Goal: Register for event/course

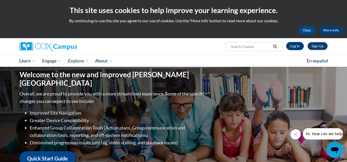
click at [318, 44] on link "Sign Up" at bounding box center [317, 46] width 20 height 8
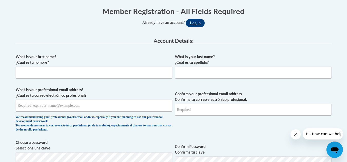
scroll to position [104, 0]
click at [140, 72] on input "What is your first name? ¿Cuál es tu nombre?" at bounding box center [94, 72] width 157 height 12
type input "Aysegul"
click at [203, 75] on input "What is your last name? ¿Cuál es tu apellido?" at bounding box center [253, 72] width 157 height 12
type input "Yazganoglu"
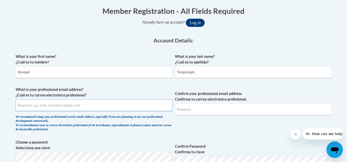
click at [136, 106] on input "What is your professional email address? ¿Cuál es tu correo electrónico profesi…" at bounding box center [94, 106] width 157 height 12
type input "yazganay@wauwatosa.k12.wi.us"
click at [204, 107] on input "Confirm your professional email address Confirma tu correo electrónico profesio…" at bounding box center [253, 110] width 157 height 12
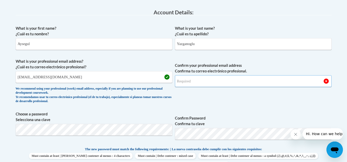
scroll to position [149, 0]
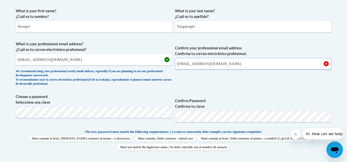
type input "yazganay@wauwatosa.k12.wi.us"
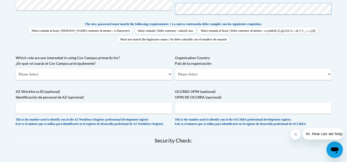
scroll to position [260, 0]
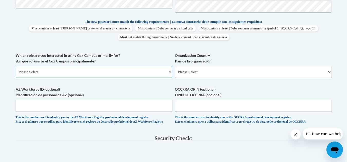
click at [139, 71] on select "Please Select College/University | Colegio/Universidad Community/Nonprofit Part…" at bounding box center [94, 72] width 157 height 12
select select "fbf2d438-af2f-41f8-98f1-81c410e29de3"
click at [16, 66] on select "Please Select College/University | Colegio/Universidad Community/Nonprofit Part…" at bounding box center [94, 72] width 157 height 12
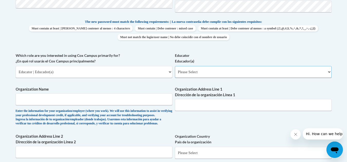
click at [202, 74] on select "Please Select Early Learning/Daycare Teacher/Family Home Care Provider | Maestr…" at bounding box center [253, 72] width 157 height 12
select select "8e40623d-54d0-45cd-9f92-5df65cd3f8cf"
click at [175, 66] on select "Please Select Early Learning/Daycare Teacher/Family Home Care Provider | Maestr…" at bounding box center [253, 72] width 157 height 12
click at [147, 102] on input "Organization Name" at bounding box center [94, 100] width 157 height 12
click at [193, 102] on input "Organization Address Line 1 Dirección de la organización Línea 1" at bounding box center [253, 105] width 157 height 12
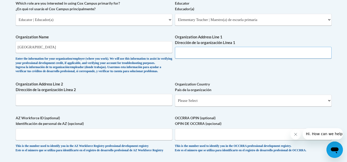
scroll to position [312, 0]
click at [119, 52] on input "Madison Elementary" at bounding box center [94, 48] width 157 height 12
type input "Madison Elementary School"
click at [193, 53] on input "Organization Address Line 1 Dirección de la organización Línea 1" at bounding box center [253, 53] width 157 height 12
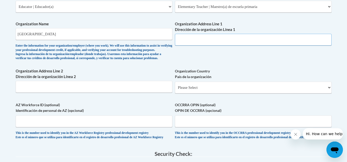
scroll to position [325, 0]
paste input "9925 W. Glendale Avenue"
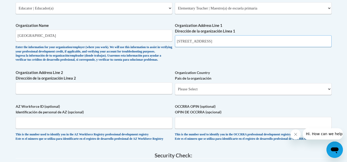
scroll to position [321, 0]
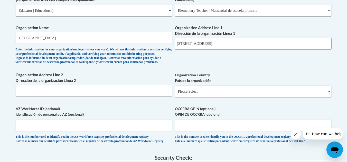
drag, startPoint x: 227, startPoint y: 45, endPoint x: 167, endPoint y: 41, distance: 60.2
paste input "Wauwatosa, WI 53225"
click at [246, 45] on input "9925 W. Glendale Avenue Wauwatosa, WI 53225" at bounding box center [253, 44] width 157 height 12
type input "9925 W. Glendale Avenue Wauwatosa, WI, 53225"
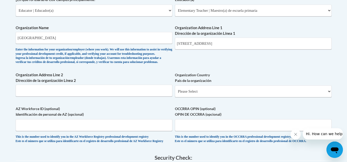
click at [234, 98] on select "Please Select United States | Estados Unidos Outside of the United States | Fue…" at bounding box center [253, 92] width 157 height 12
select select "ad49bcad-a171-4b2e-b99c-48b446064914"
click at [175, 94] on select "Please Select United States | Estados Unidos Outside of the United States | Fue…" at bounding box center [253, 92] width 157 height 12
select select
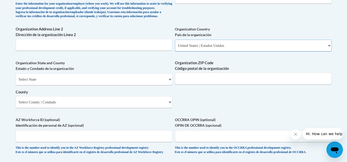
scroll to position [367, 0]
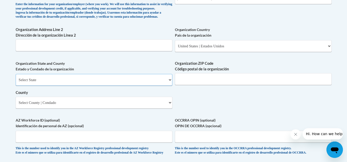
click at [165, 86] on select "Select State Alabama Alaska Arizona Arkansas California Colorado Connecticut De…" at bounding box center [94, 80] width 157 height 12
select select "Wisconsin"
click at [16, 83] on select "Select State Alabama Alaska Arizona Arkansas California Colorado Connecticut De…" at bounding box center [94, 80] width 157 height 12
click at [160, 109] on select "Select County Adams Ashland Barron Bayfield Brown Buffalo Burnett Calumet Chipp…" at bounding box center [94, 103] width 157 height 12
click at [83, 129] on label "AZ Workforce ID (optional) Identificación de personal de AZ (opcional)" at bounding box center [94, 123] width 157 height 11
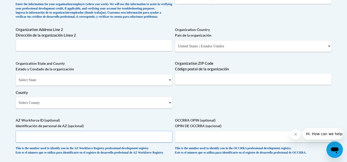
click at [83, 131] on input "AZ Workforce ID (optional) Identificación de personal de AZ (opcional)" at bounding box center [94, 137] width 157 height 12
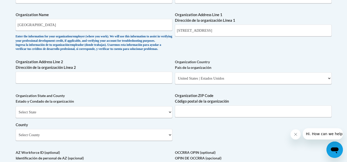
scroll to position [332, 0]
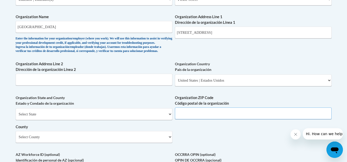
click at [201, 120] on input "Organization ZIP Code Código postal de la organización" at bounding box center [253, 114] width 157 height 12
type input "53225"
click at [204, 154] on div "What is your first name? ¿Cuál es tu nombre? Aysegul What is your last name? ¿C…" at bounding box center [174, 9] width 316 height 372
drag, startPoint x: 267, startPoint y: 30, endPoint x: 236, endPoint y: 35, distance: 31.5
drag, startPoint x: 236, startPoint y: 35, endPoint x: 260, endPoint y: 32, distance: 23.9
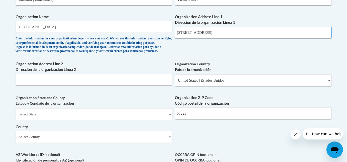
click at [260, 32] on input "9925 W. Glendale Avenue Wauwatosa, WI, 53225" at bounding box center [253, 33] width 157 height 12
drag, startPoint x: 260, startPoint y: 32, endPoint x: 224, endPoint y: 34, distance: 36.2
click at [224, 34] on input "9925 W. Glendale Avenue Wauwatosa, WI, 53225" at bounding box center [253, 33] width 157 height 12
type input "9925 W. Glendale Avenue"
click at [231, 73] on label "Organization Country País de la organización" at bounding box center [253, 66] width 157 height 11
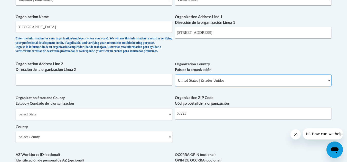
click at [231, 78] on select "Please Select United States | Estados Unidos Outside of the United States | Fue…" at bounding box center [253, 81] width 157 height 12
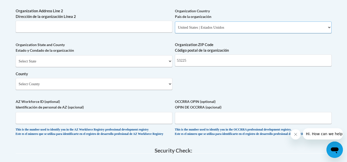
scroll to position [385, 0]
click at [167, 90] on select "Select County Adams Ashland Barron Bayfield Brown Buffalo Burnett Calumet Chipp…" at bounding box center [94, 85] width 157 height 12
select select "Milwaukee"
click at [16, 87] on select "Select County Adams Ashland Barron Bayfield Brown Buffalo Burnett Calumet Chipp…" at bounding box center [94, 85] width 157 height 12
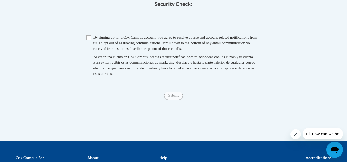
scroll to position [534, 0]
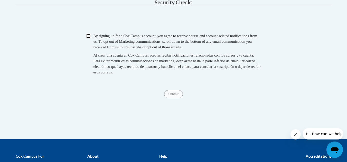
click at [89, 39] on input "Checkbox" at bounding box center [88, 36] width 5 height 5
checkbox input "true"
click at [173, 99] on input "Submit" at bounding box center [173, 94] width 18 height 8
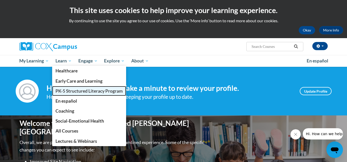
click at [75, 91] on span "PK-5 Structured Literacy Program" at bounding box center [88, 91] width 67 height 5
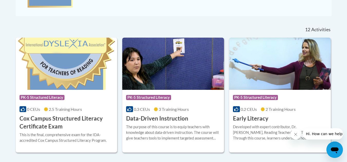
scroll to position [201, 0]
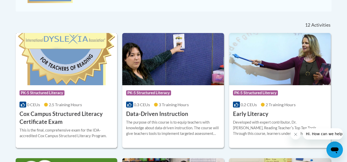
click at [98, 90] on div "Course Category: PK-5 Structured Literacy" at bounding box center [67, 94] width 94 height 12
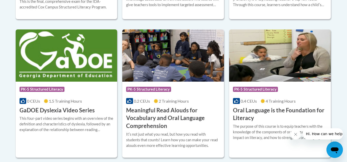
scroll to position [330, 0]
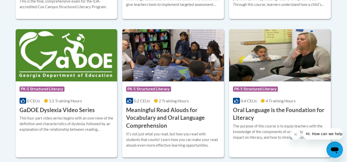
click at [287, 114] on h3 "Oral Language is the Foundation for Literacy" at bounding box center [280, 115] width 94 height 16
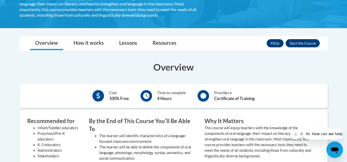
scroll to position [135, 0]
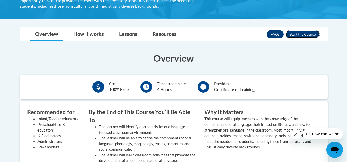
click at [305, 35] on button "Enroll" at bounding box center [302, 34] width 34 height 8
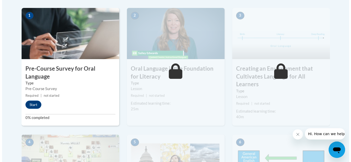
scroll to position [165, 0]
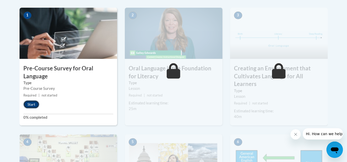
click at [32, 106] on button "Start" at bounding box center [31, 105] width 16 height 8
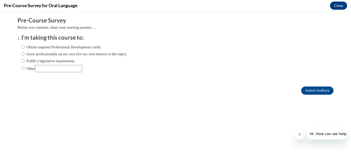
scroll to position [0, 0]
click at [21, 47] on input "Obtain required Professional Development credit." at bounding box center [22, 47] width 3 height 6
radio input "true"
click at [301, 89] on input "Submit feedback" at bounding box center [317, 91] width 32 height 8
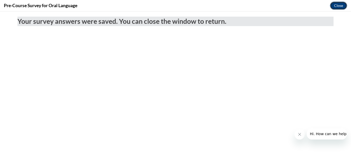
click at [337, 6] on button "Close" at bounding box center [338, 6] width 17 height 8
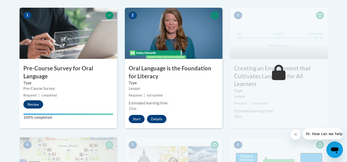
drag, startPoint x: 293, startPoint y: 138, endPoint x: 186, endPoint y: 112, distance: 109.8
click html
click at [135, 118] on button "Start" at bounding box center [137, 119] width 16 height 8
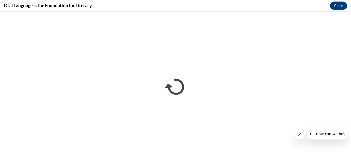
click at [301, 133] on button "Close message from company" at bounding box center [299, 135] width 10 height 10
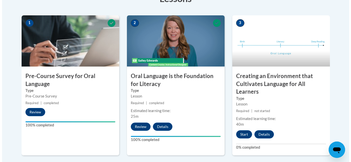
scroll to position [157, 0]
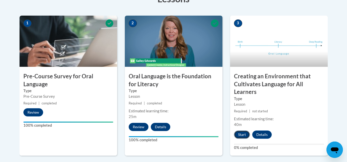
click at [239, 134] on button "Start" at bounding box center [242, 135] width 16 height 8
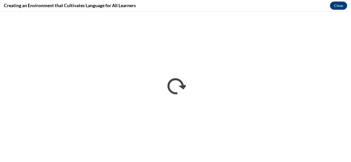
scroll to position [0, 0]
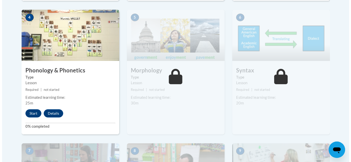
scroll to position [312, 0]
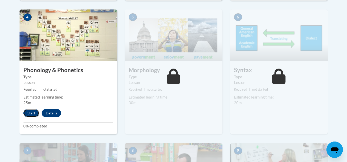
click at [31, 113] on button "Start" at bounding box center [31, 113] width 16 height 8
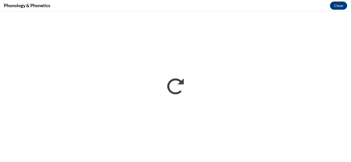
scroll to position [0, 0]
